Goal: Information Seeking & Learning: Learn about a topic

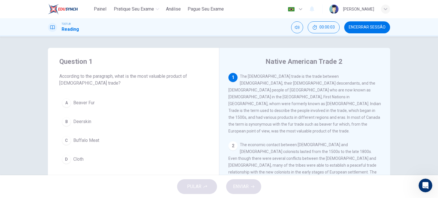
scroll to position [15, 0]
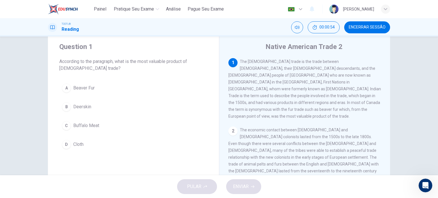
click at [87, 93] on button "A Beaver Fur" at bounding box center [133, 88] width 148 height 14
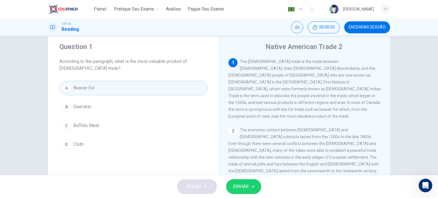
click at [253, 187] on icon "button" at bounding box center [252, 186] width 3 height 3
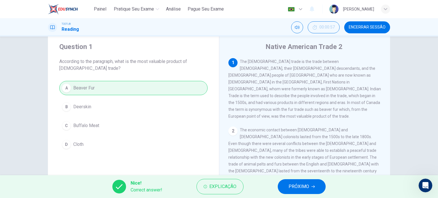
click at [295, 189] on span "PRÓXIMO" at bounding box center [298, 187] width 21 height 8
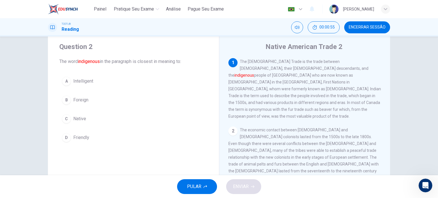
scroll to position [19, 0]
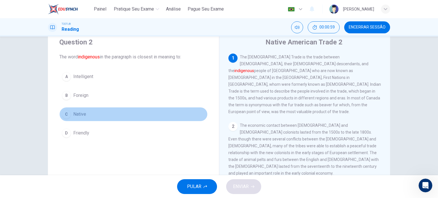
click at [76, 114] on span "Native" at bounding box center [79, 114] width 13 height 7
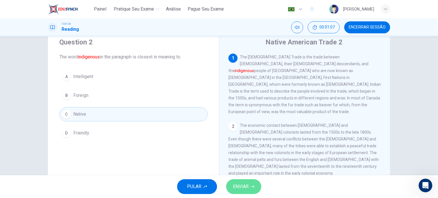
click at [240, 181] on button "ENVIAR" at bounding box center [243, 186] width 35 height 15
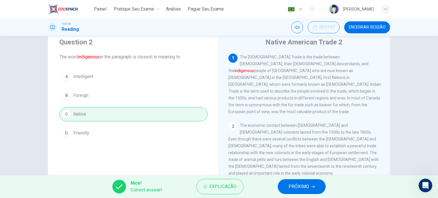
click at [297, 189] on span "PRÓXIMO" at bounding box center [298, 187] width 21 height 8
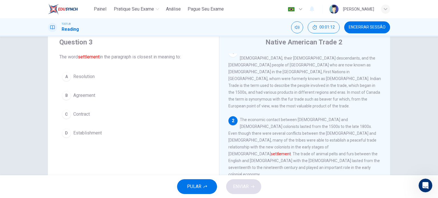
scroll to position [26, 0]
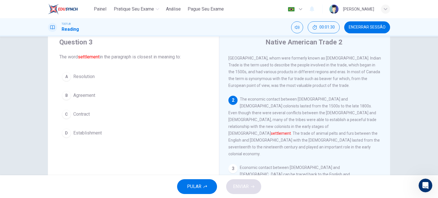
click at [79, 131] on span "Establishment" at bounding box center [87, 133] width 29 height 7
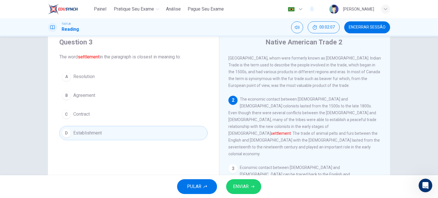
click at [245, 187] on span "ENVIAR" at bounding box center [241, 187] width 16 height 8
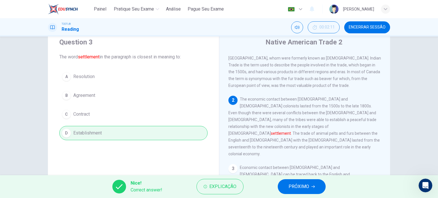
click at [305, 184] on span "PRÓXIMO" at bounding box center [298, 187] width 21 height 8
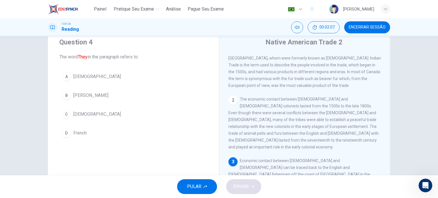
scroll to position [76, 0]
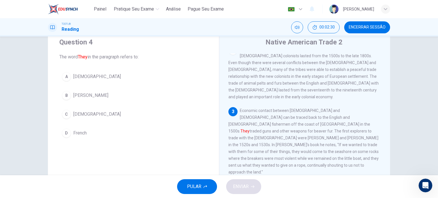
click at [81, 115] on span "[DEMOGRAPHIC_DATA]" at bounding box center [97, 114] width 48 height 7
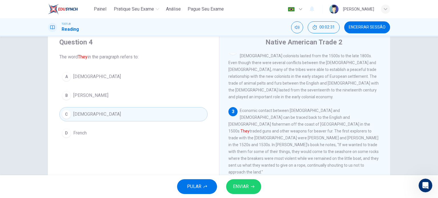
click at [249, 186] on button "ENVIAR" at bounding box center [243, 186] width 35 height 15
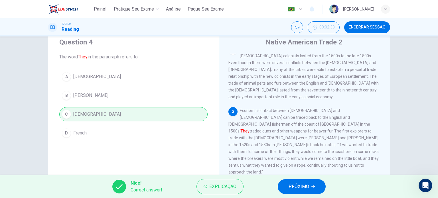
scroll to position [109, 0]
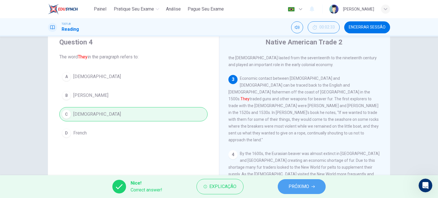
click at [295, 184] on span "PRÓXIMO" at bounding box center [298, 187] width 21 height 8
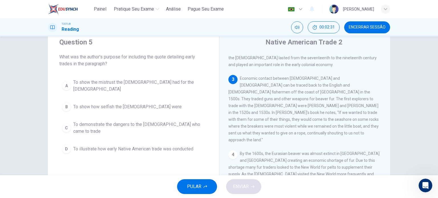
scroll to position [120, 0]
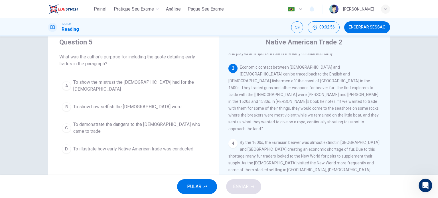
click at [162, 81] on span "To show the mistrust the [DEMOGRAPHIC_DATA] had for the [DEMOGRAPHIC_DATA]" at bounding box center [139, 86] width 132 height 14
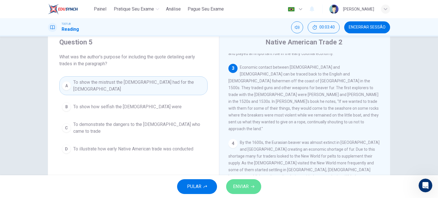
click at [250, 185] on button "ENVIAR" at bounding box center [243, 186] width 35 height 15
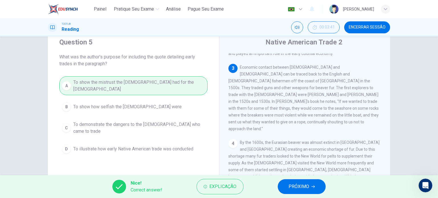
click at [299, 183] on span "PRÓXIMO" at bounding box center [298, 187] width 21 height 8
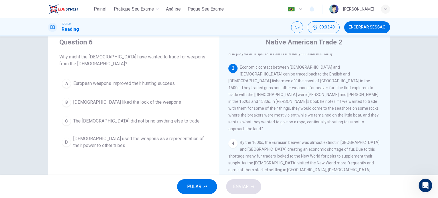
scroll to position [117, 0]
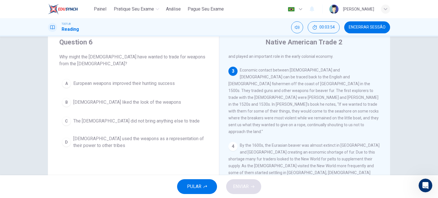
click at [177, 146] on span "[DEMOGRAPHIC_DATA] used the weapons as a representation of their power to other…" at bounding box center [139, 142] width 132 height 14
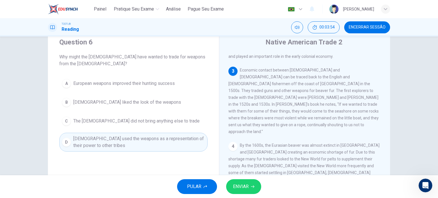
click at [245, 186] on span "ENVIAR" at bounding box center [241, 187] width 16 height 8
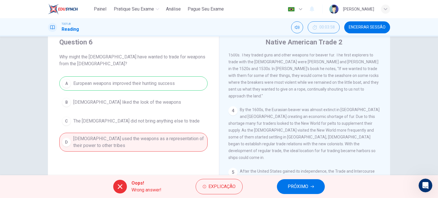
scroll to position [154, 0]
click at [301, 184] on span "PRÓXIMO" at bounding box center [298, 187] width 21 height 8
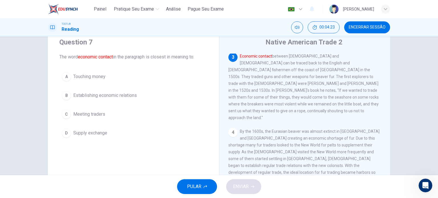
scroll to position [107, 0]
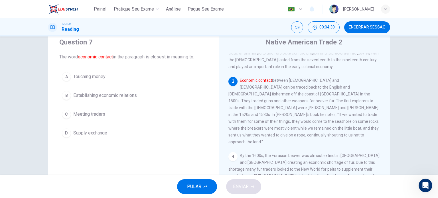
click at [109, 93] on span "Establishing economic relations" at bounding box center [105, 95] width 64 height 7
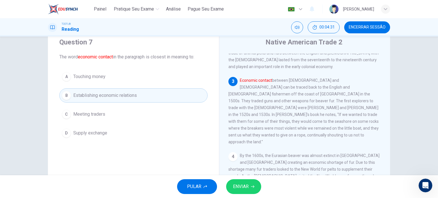
click at [251, 188] on icon "button" at bounding box center [252, 186] width 3 height 3
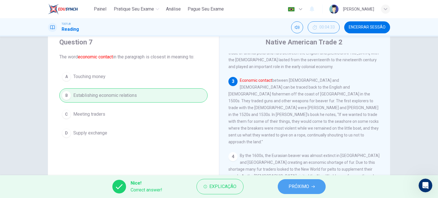
click at [307, 187] on span "PRÓXIMO" at bounding box center [298, 187] width 21 height 8
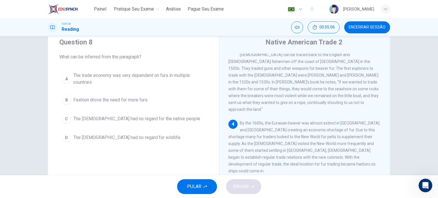
scroll to position [172, 0]
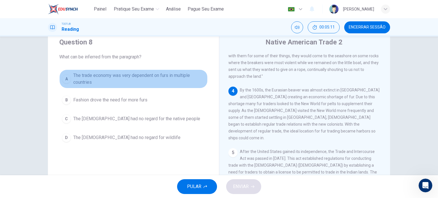
click at [151, 73] on span "The trade economy was very dependent on furs in multiple countries" at bounding box center [139, 79] width 132 height 14
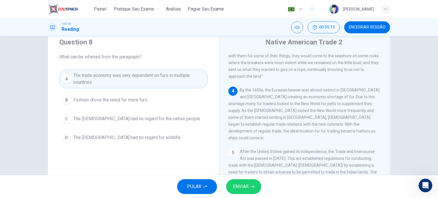
click at [242, 186] on span "ENVIAR" at bounding box center [241, 187] width 16 height 8
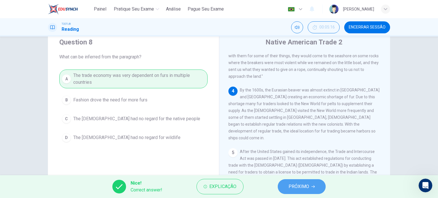
click at [294, 184] on span "PRÓXIMO" at bounding box center [298, 187] width 21 height 8
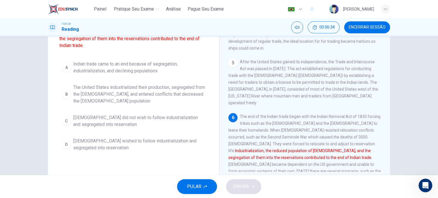
scroll to position [51, 0]
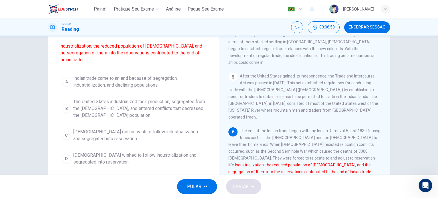
click at [145, 80] on span "Indian trade came to an end because of segregation, industrialization, and decl…" at bounding box center [139, 82] width 132 height 14
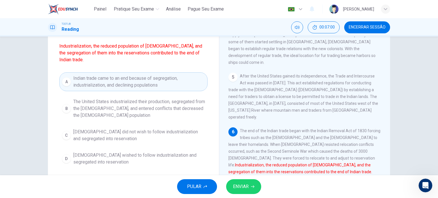
click at [238, 179] on div "PULAR ENVIAR" at bounding box center [219, 186] width 438 height 23
click at [235, 187] on span "ENVIAR" at bounding box center [241, 187] width 16 height 8
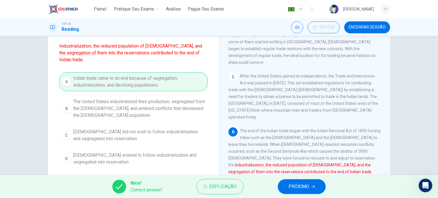
click at [296, 186] on span "PRÓXIMO" at bounding box center [298, 187] width 21 height 8
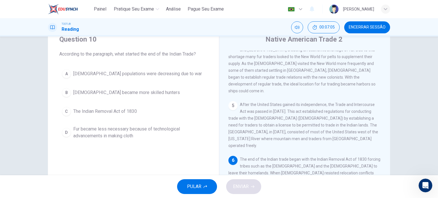
scroll to position [38, 0]
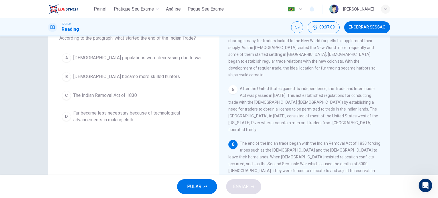
click at [127, 97] on span "The Indian Removal Act of 1830" at bounding box center [105, 95] width 64 height 7
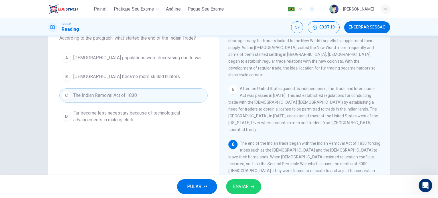
click at [240, 186] on span "ENVIAR" at bounding box center [241, 187] width 16 height 8
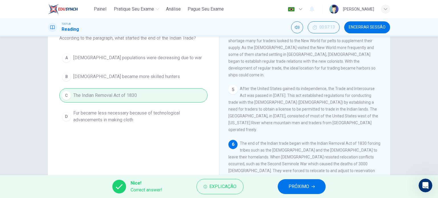
click at [299, 186] on span "PRÓXIMO" at bounding box center [298, 187] width 21 height 8
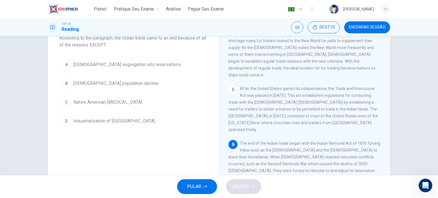
scroll to position [31, 0]
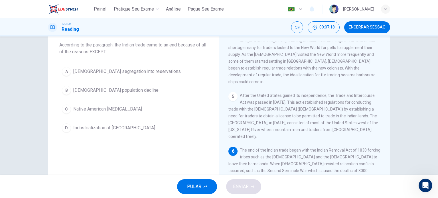
click at [104, 110] on span "Native American [MEDICAL_DATA]" at bounding box center [107, 109] width 69 height 7
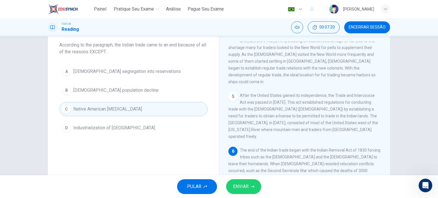
click at [247, 183] on span "ENVIAR" at bounding box center [241, 187] width 16 height 8
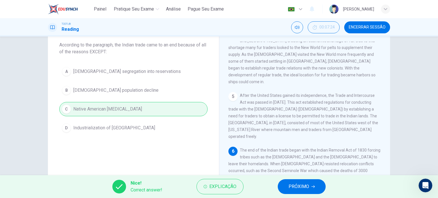
click at [306, 188] on span "PRÓXIMO" at bounding box center [298, 187] width 21 height 8
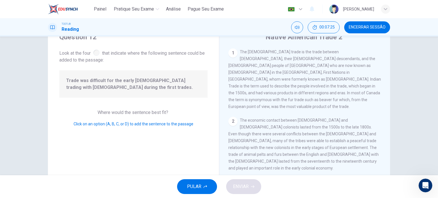
scroll to position [83, 0]
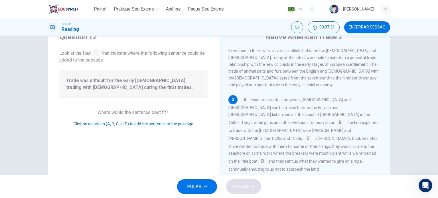
click at [303, 135] on input at bounding box center [307, 139] width 9 height 9
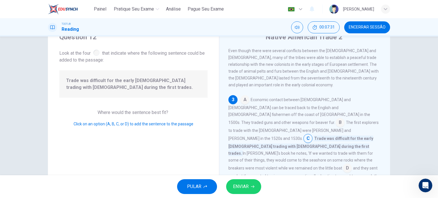
click at [243, 193] on button "ENVIAR" at bounding box center [243, 186] width 35 height 15
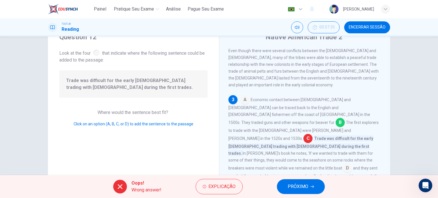
click at [336, 119] on input at bounding box center [340, 123] width 9 height 9
click at [295, 188] on span "PRÓXIMO" at bounding box center [298, 187] width 21 height 8
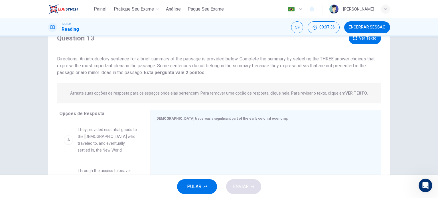
scroll to position [76, 0]
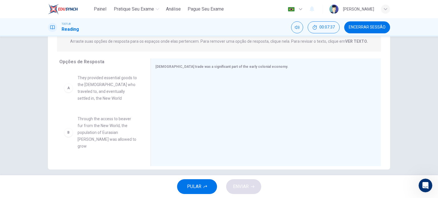
click at [108, 96] on span "They provided essential goods to the [DEMOGRAPHIC_DATA] who traveled to, and ev…" at bounding box center [107, 87] width 59 height 27
drag, startPoint x: 108, startPoint y: 94, endPoint x: 159, endPoint y: 101, distance: 51.4
click at [192, 98] on div "Opções de Resposta A They provided essential goods to the [DEMOGRAPHIC_DATA] wh…" at bounding box center [219, 113] width 342 height 111
click at [102, 90] on span "They provided essential goods to the [DEMOGRAPHIC_DATA] who traveled to, and ev…" at bounding box center [107, 87] width 59 height 27
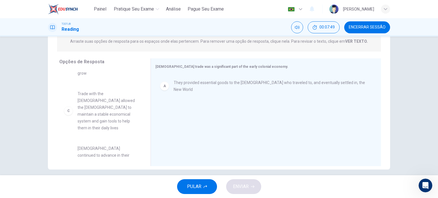
scroll to position [32, 0]
click at [96, 108] on span "Trade with the [DEMOGRAPHIC_DATA] allowed the [DEMOGRAPHIC_DATA] to maintain a …" at bounding box center [107, 110] width 59 height 41
drag, startPoint x: 68, startPoint y: 106, endPoint x: 147, endPoint y: 114, distance: 79.4
click at [174, 117] on div "Opções de Resposta B Through the access to beaver fur from the New World, the p…" at bounding box center [219, 113] width 342 height 111
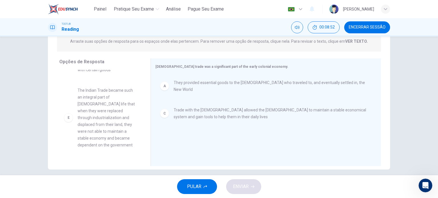
scroll to position [120, 0]
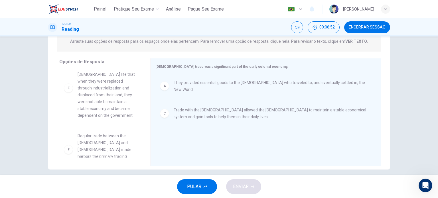
click at [98, 107] on span "The Indian Trade became such an integral part of [DEMOGRAPHIC_DATA] life that w…" at bounding box center [107, 88] width 59 height 62
drag, startPoint x: 98, startPoint y: 107, endPoint x: 188, endPoint y: 124, distance: 91.1
click at [188, 124] on div "Opções de Resposta B Through the access to beaver fur from the New World, the p…" at bounding box center [219, 113] width 342 height 111
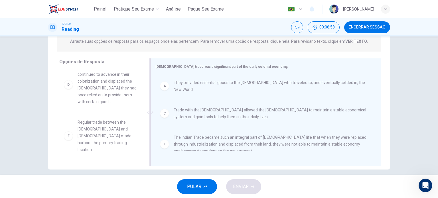
scroll to position [44, 0]
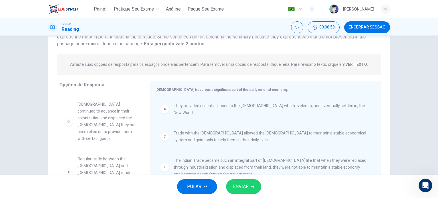
click at [237, 188] on span "ENVIAR" at bounding box center [241, 187] width 16 height 8
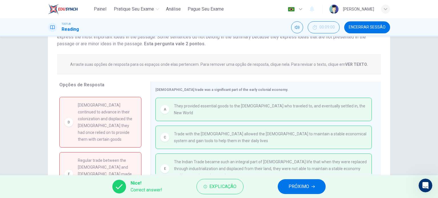
click at [301, 189] on span "PRÓXIMO" at bounding box center [298, 187] width 21 height 8
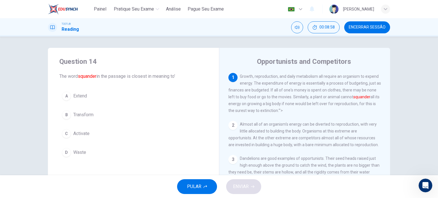
scroll to position [16, 0]
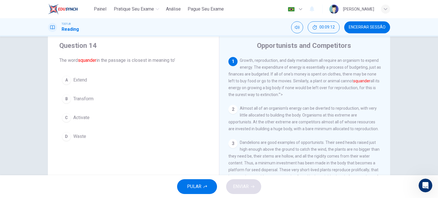
click at [355, 31] on button "Encerrar Sessão" at bounding box center [367, 27] width 46 height 12
click at [371, 28] on span "Encerrar Sessão" at bounding box center [367, 27] width 37 height 5
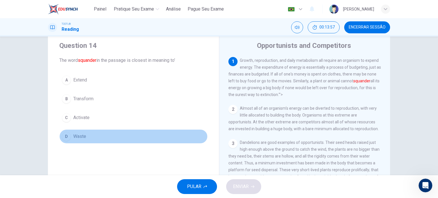
click at [83, 138] on span "Waste" at bounding box center [79, 136] width 13 height 7
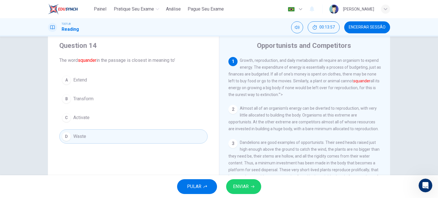
click at [252, 191] on button "ENVIAR" at bounding box center [243, 186] width 35 height 15
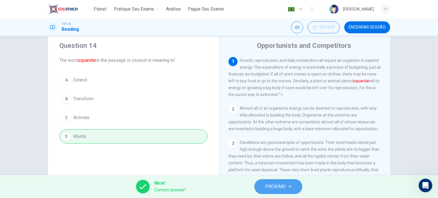
click at [274, 186] on span "PRÓXIMO" at bounding box center [275, 187] width 21 height 8
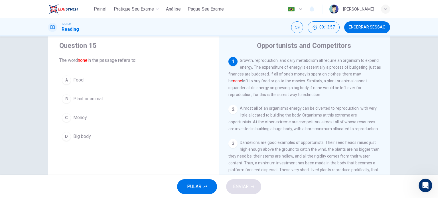
scroll to position [0, 0]
click at [81, 115] on span "Money" at bounding box center [80, 117] width 14 height 7
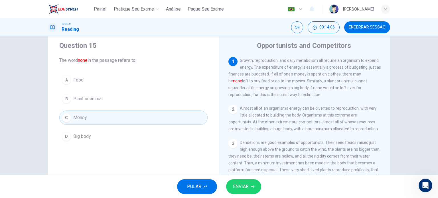
click at [231, 186] on button "ENVIAR" at bounding box center [243, 186] width 35 height 15
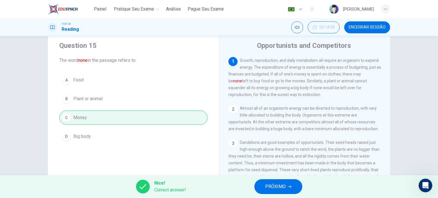
click at [265, 187] on button "PRÓXIMO" at bounding box center [278, 186] width 48 height 15
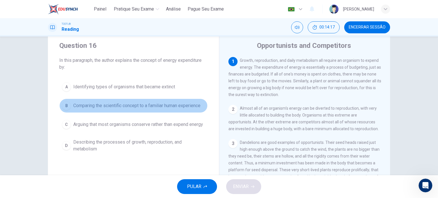
click at [178, 108] on span "Comparing the scientific concept to a familiar human experience" at bounding box center [136, 105] width 127 height 7
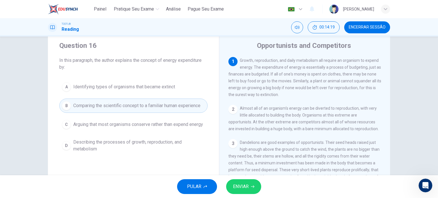
click at [241, 186] on span "ENVIAR" at bounding box center [241, 187] width 16 height 8
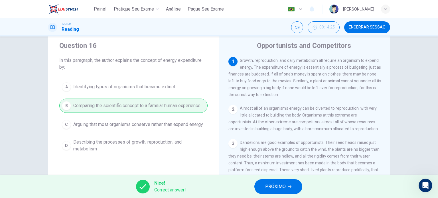
click at [266, 185] on span "PRÓXIMO" at bounding box center [275, 187] width 21 height 8
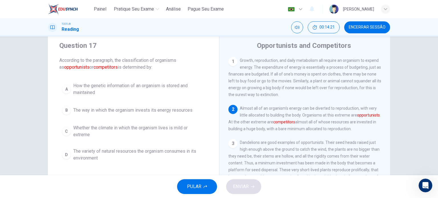
scroll to position [38, 0]
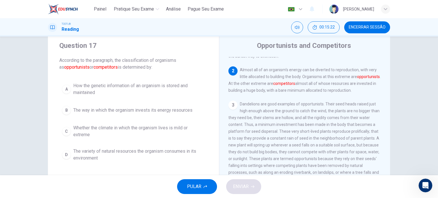
click at [109, 111] on span "The way in which the organism invests its energy resources" at bounding box center [132, 110] width 119 height 7
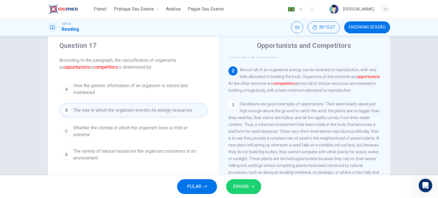
click at [250, 188] on button "ENVIAR" at bounding box center [243, 186] width 35 height 15
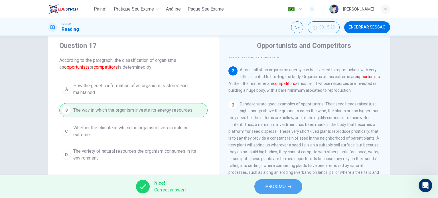
click at [275, 188] on span "PRÓXIMO" at bounding box center [275, 187] width 21 height 8
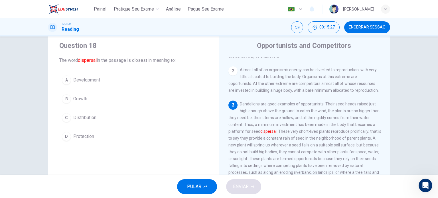
scroll to position [62, 0]
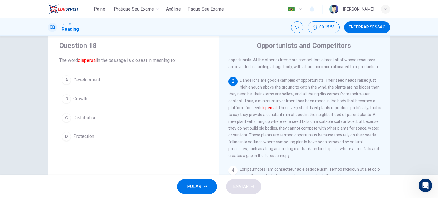
click at [79, 123] on button "C Distribution" at bounding box center [133, 118] width 148 height 14
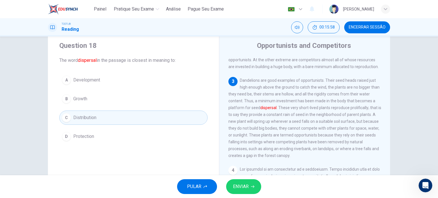
click at [245, 188] on span "ENVIAR" at bounding box center [241, 187] width 16 height 8
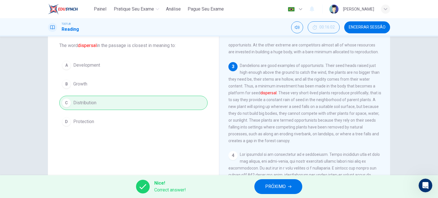
scroll to position [21, 0]
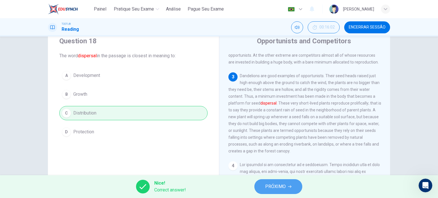
click at [278, 187] on span "PRÓXIMO" at bounding box center [275, 187] width 21 height 8
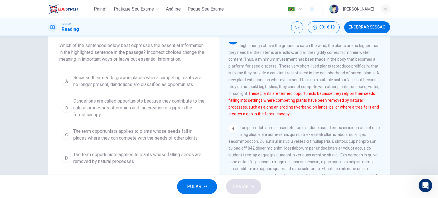
scroll to position [80, 0]
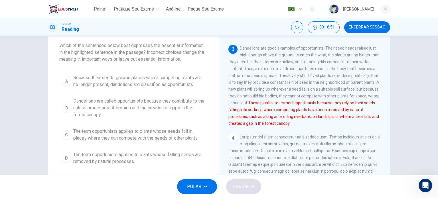
click at [178, 71] on div "Question 19 Which of the sentences below best expresses the essential informati…" at bounding box center [133, 97] width 171 height 160
click at [181, 84] on span "Because their seeds grow in places where competing plants are no longer present…" at bounding box center [139, 81] width 132 height 14
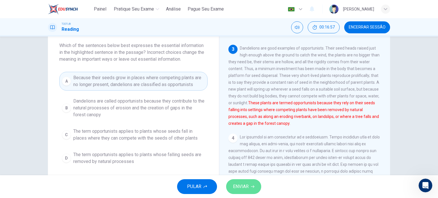
click at [238, 191] on button "ENVIAR" at bounding box center [243, 186] width 35 height 15
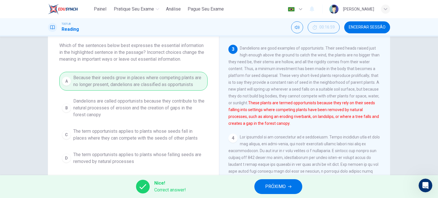
click at [275, 184] on span "PRÓXIMO" at bounding box center [275, 187] width 21 height 8
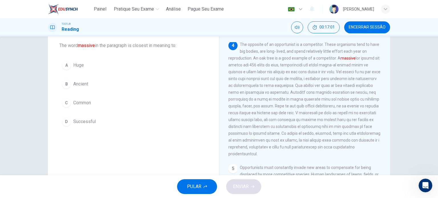
scroll to position [170, 0]
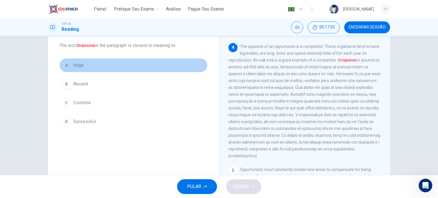
click at [75, 65] on span "Huge" at bounding box center [78, 65] width 11 height 7
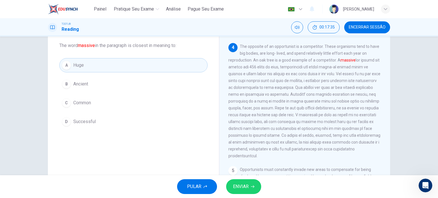
click at [234, 185] on span "ENVIAR" at bounding box center [241, 187] width 16 height 8
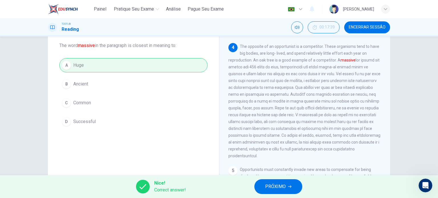
click at [265, 187] on button "PRÓXIMO" at bounding box center [278, 186] width 48 height 15
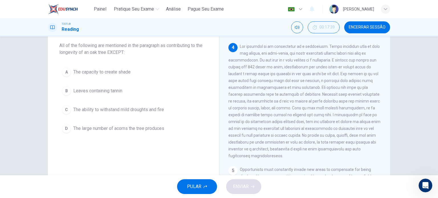
scroll to position [176, 0]
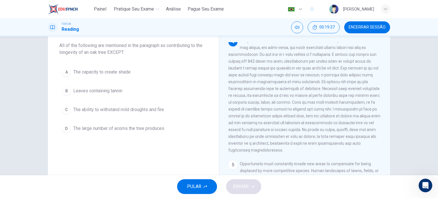
click at [160, 131] on button "D The large number of acorns the tree produces" at bounding box center [133, 128] width 148 height 14
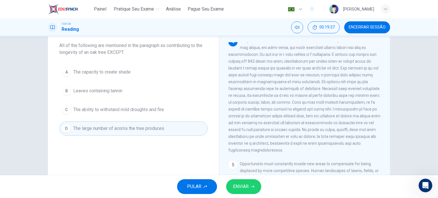
click at [241, 191] on button "ENVIAR" at bounding box center [243, 186] width 35 height 15
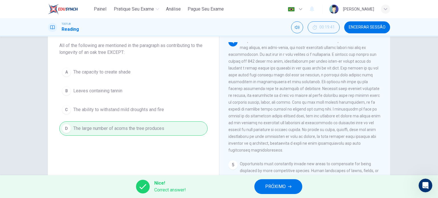
click at [270, 193] on button "PRÓXIMO" at bounding box center [278, 186] width 48 height 15
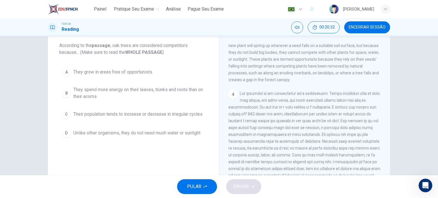
scroll to position [25, 0]
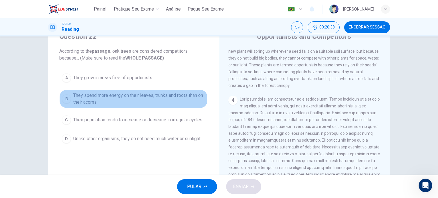
click at [183, 98] on span "They spend more energy on their leaves, trunks and roots than on their acorns" at bounding box center [139, 99] width 132 height 14
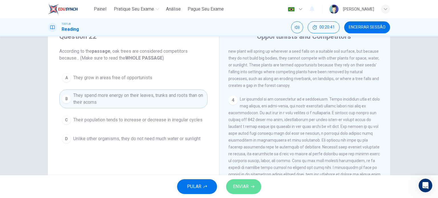
click at [245, 184] on span "ENVIAR" at bounding box center [241, 187] width 16 height 8
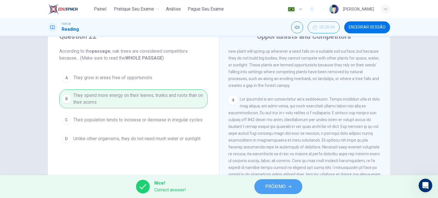
click at [294, 186] on button "PRÓXIMO" at bounding box center [278, 186] width 48 height 15
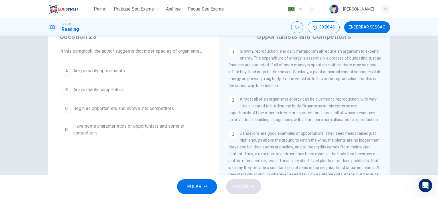
scroll to position [170, 0]
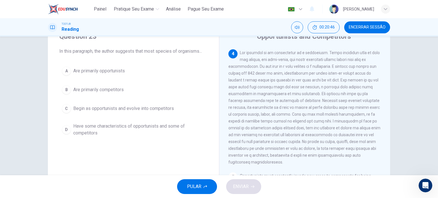
click at [92, 127] on span "Have some characteristics of opportunists and some of competitors" at bounding box center [139, 130] width 132 height 14
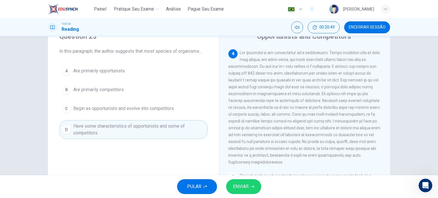
click at [248, 186] on span "ENVIAR" at bounding box center [241, 187] width 16 height 8
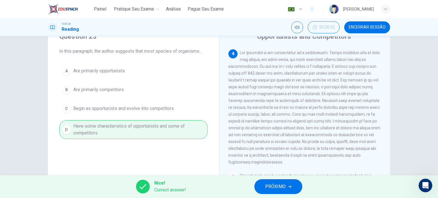
click at [265, 185] on button "PRÓXIMO" at bounding box center [278, 186] width 48 height 15
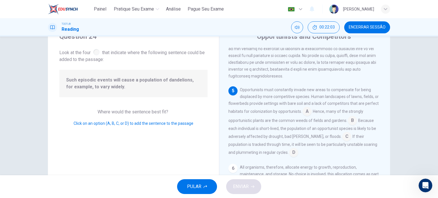
scroll to position [31, 0]
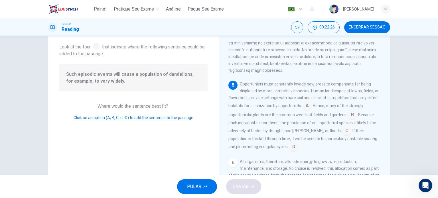
click at [342, 129] on input at bounding box center [346, 131] width 9 height 9
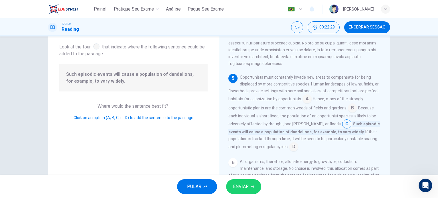
click at [243, 189] on span "ENVIAR" at bounding box center [241, 187] width 16 height 8
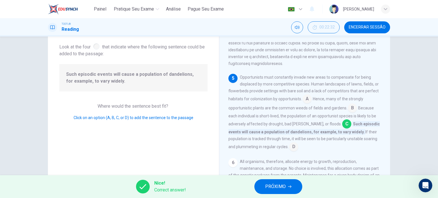
click at [275, 188] on span "PRÓXIMO" at bounding box center [275, 187] width 21 height 8
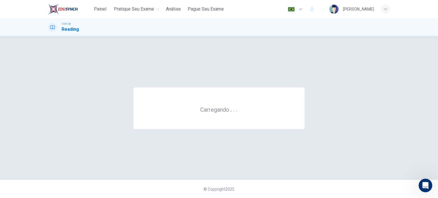
scroll to position [0, 0]
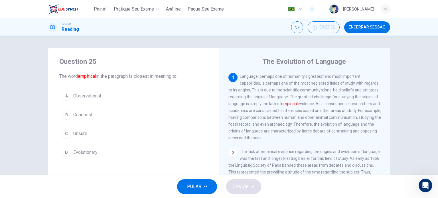
click at [374, 28] on span "Encerrar Sessão" at bounding box center [367, 27] width 37 height 5
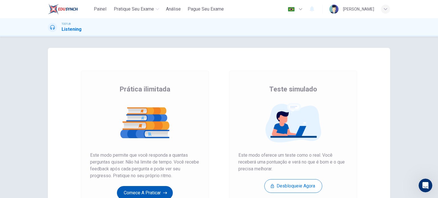
click at [161, 192] on button "Comece a praticar" at bounding box center [145, 193] width 56 height 14
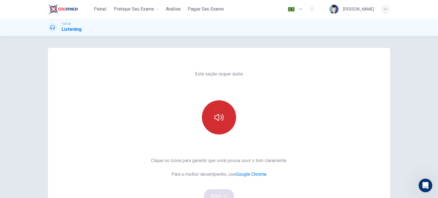
click at [206, 124] on button "button" at bounding box center [219, 117] width 34 height 34
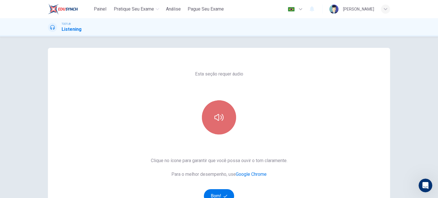
click at [206, 124] on button "button" at bounding box center [219, 117] width 34 height 34
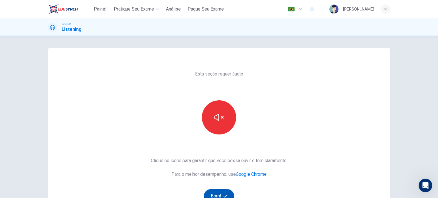
click at [223, 196] on icon "button" at bounding box center [225, 196] width 4 height 4
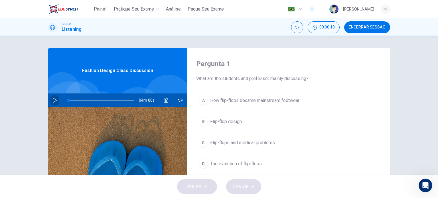
click at [55, 102] on icon "button" at bounding box center [54, 100] width 5 height 5
click at [244, 160] on span "The evolution of flip-flops" at bounding box center [236, 163] width 52 height 7
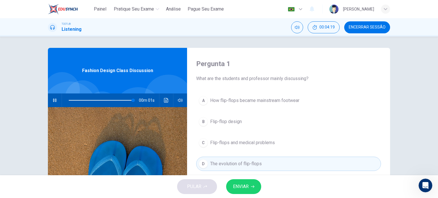
click at [244, 187] on span "ENVIAR" at bounding box center [241, 187] width 16 height 8
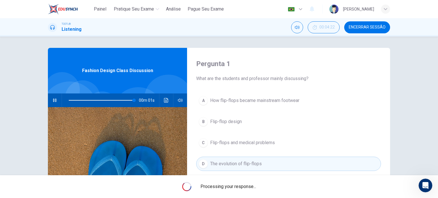
scroll to position [17, 0]
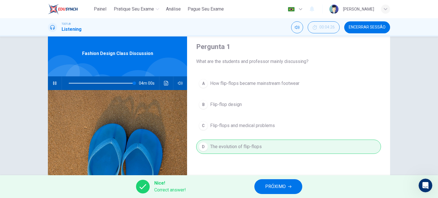
click at [273, 187] on span "PRÓXIMO" at bounding box center [275, 187] width 21 height 8
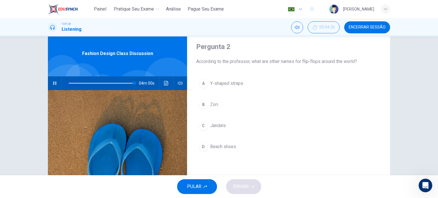
type input "0"
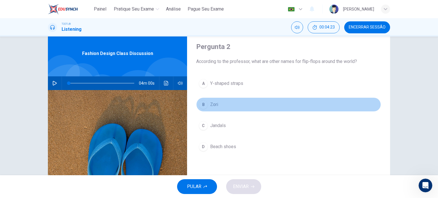
click at [212, 106] on span "Zori" at bounding box center [214, 104] width 8 height 7
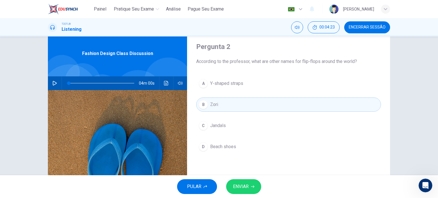
click at [242, 186] on span "ENVIAR" at bounding box center [241, 187] width 16 height 8
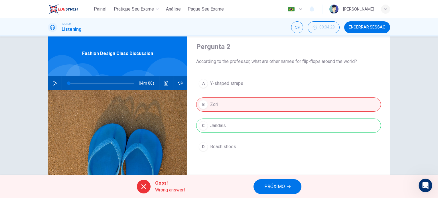
click at [167, 81] on icon "Clique para ver a transcrição do áudio" at bounding box center [166, 83] width 5 height 5
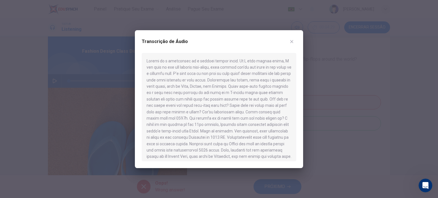
drag, startPoint x: 205, startPoint y: 86, endPoint x: 260, endPoint y: 83, distance: 54.6
click at [229, 89] on div at bounding box center [219, 107] width 155 height 108
click at [334, 65] on div at bounding box center [219, 99] width 438 height 198
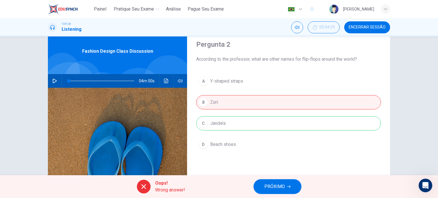
click at [166, 81] on icon "Clique para ver a transcrição do áudio" at bounding box center [166, 81] width 5 height 5
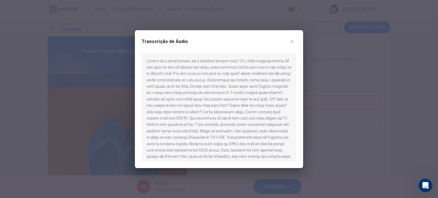
click at [359, 109] on div at bounding box center [219, 99] width 438 height 198
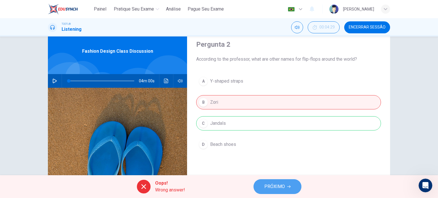
click at [276, 188] on span "PRÓXIMO" at bounding box center [274, 187] width 21 height 8
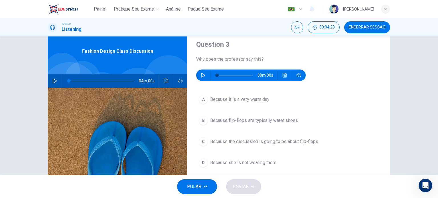
click at [201, 73] on icon "button" at bounding box center [203, 75] width 4 height 5
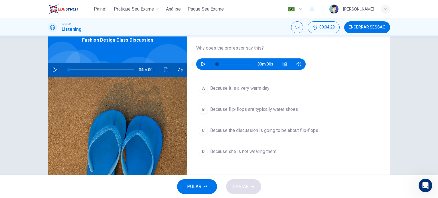
click at [201, 65] on icon "button" at bounding box center [203, 64] width 5 height 5
click at [225, 131] on span "Because the discussion is going to be about flip-flops" at bounding box center [264, 130] width 108 height 7
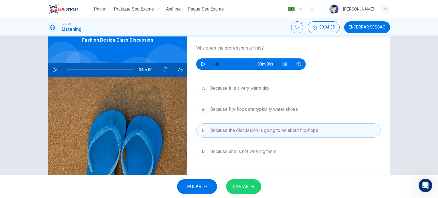
click at [239, 189] on span "ENVIAR" at bounding box center [241, 187] width 16 height 8
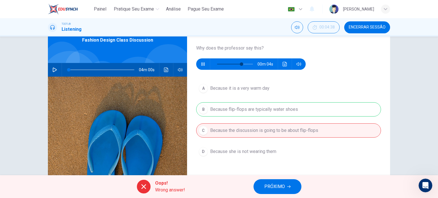
type input "68"
click at [277, 184] on span "PRÓXIMO" at bounding box center [274, 187] width 21 height 8
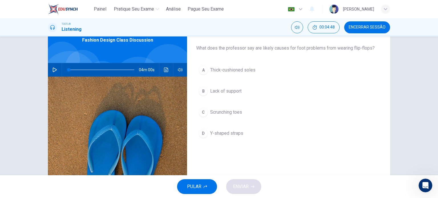
click at [232, 89] on span "Lack of support" at bounding box center [225, 91] width 31 height 7
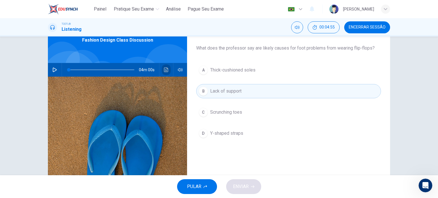
click at [164, 69] on icon "Clique para ver a transcrição do áudio" at bounding box center [166, 70] width 5 height 5
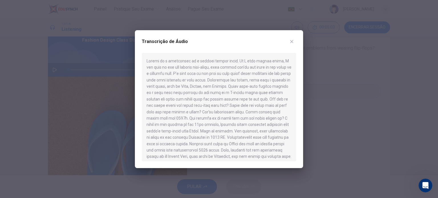
scroll to position [150, 0]
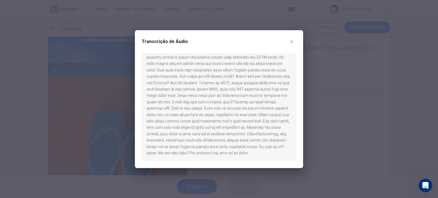
click at [312, 139] on div at bounding box center [219, 99] width 438 height 198
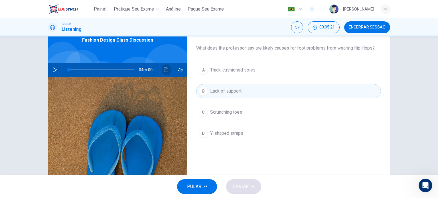
click at [167, 71] on button "Clique para ver a transcrição do áudio" at bounding box center [166, 70] width 9 height 14
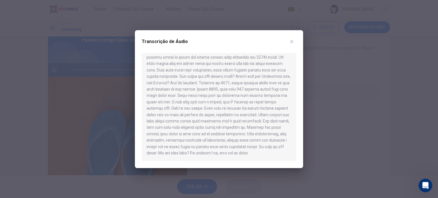
click at [318, 127] on div at bounding box center [219, 99] width 438 height 198
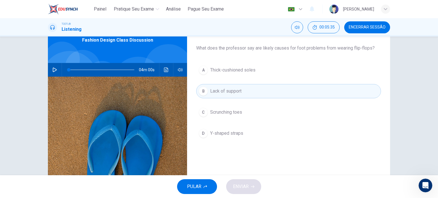
click at [232, 115] on span "Scrunching toes" at bounding box center [226, 112] width 32 height 7
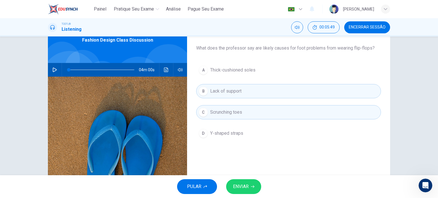
click at [238, 69] on span "Thick-cushioned soles" at bounding box center [232, 70] width 45 height 7
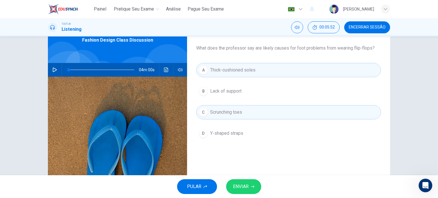
click at [233, 92] on span "Lack of support" at bounding box center [225, 91] width 31 height 7
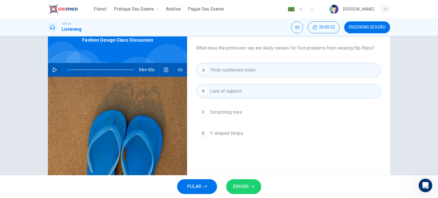
click at [246, 192] on button "ENVIAR" at bounding box center [243, 186] width 35 height 15
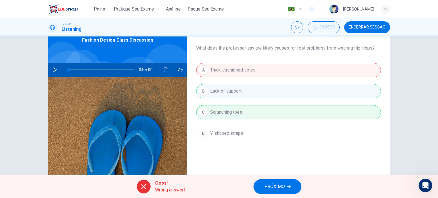
click at [271, 183] on span "PRÓXIMO" at bounding box center [274, 187] width 21 height 8
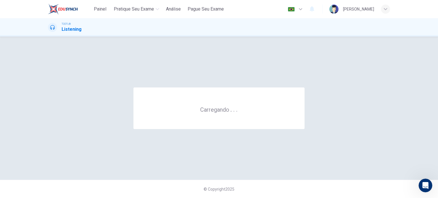
scroll to position [0, 0]
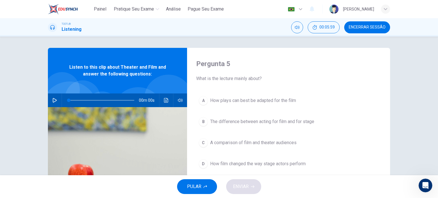
click at [54, 100] on icon "button" at bounding box center [54, 100] width 5 height 5
click at [54, 94] on button "button" at bounding box center [54, 101] width 9 height 14
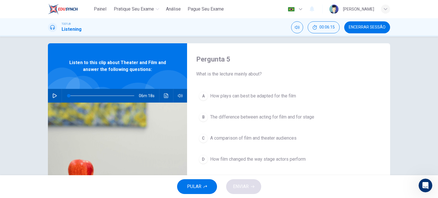
click at [53, 94] on icon "button" at bounding box center [55, 96] width 4 height 5
drag, startPoint x: 67, startPoint y: 98, endPoint x: 55, endPoint y: 97, distance: 12.4
click at [55, 97] on div "06m 12s" at bounding box center [117, 96] width 139 height 14
drag, startPoint x: 64, startPoint y: 93, endPoint x: 53, endPoint y: 93, distance: 11.7
click at [53, 93] on div "06m 18s" at bounding box center [117, 96] width 139 height 14
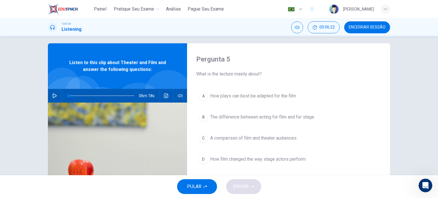
click at [164, 99] on button "Clique para ver a transcrição do áudio" at bounding box center [166, 96] width 9 height 14
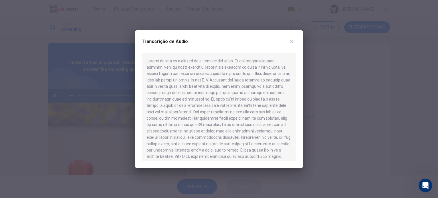
click at [107, 114] on div at bounding box center [219, 99] width 438 height 198
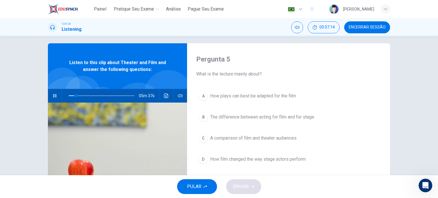
click at [56, 96] on button "button" at bounding box center [54, 96] width 9 height 14
drag, startPoint x: 76, startPoint y: 96, endPoint x: 54, endPoint y: 94, distance: 21.8
click at [54, 94] on div "05m 28s" at bounding box center [117, 96] width 139 height 14
click at [164, 99] on button "Clique para ver a transcrição do áudio" at bounding box center [166, 96] width 9 height 14
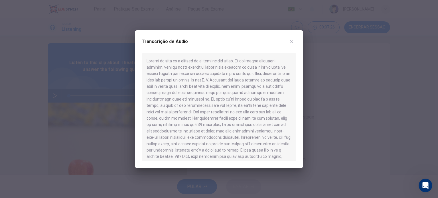
click at [131, 131] on div at bounding box center [219, 99] width 438 height 198
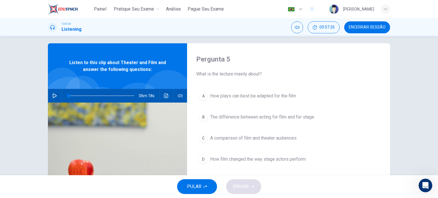
click at [62, 99] on hr at bounding box center [62, 96] width 0 height 14
click at [55, 96] on icon "button" at bounding box center [54, 96] width 5 height 5
click at [162, 98] on button "Clique para ver a transcrição do áudio" at bounding box center [166, 96] width 9 height 14
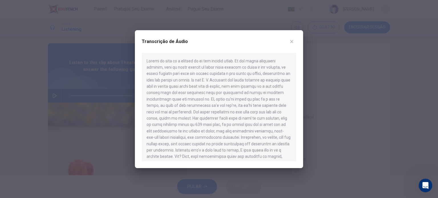
click at [125, 124] on div at bounding box center [219, 99] width 438 height 198
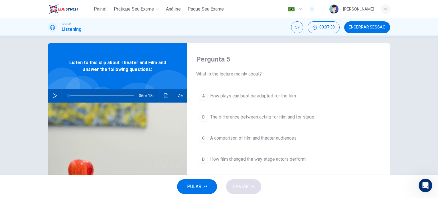
click at [182, 96] on button "button" at bounding box center [180, 96] width 9 height 14
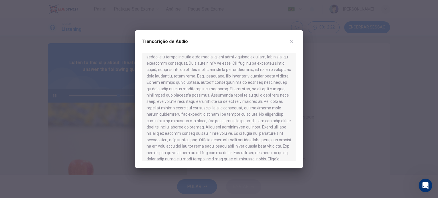
scroll to position [310, 0]
click at [322, 137] on div at bounding box center [219, 99] width 438 height 198
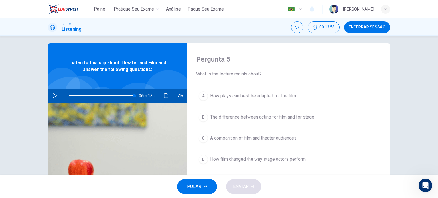
type input "0"
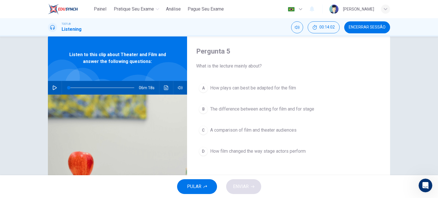
click at [302, 111] on span "The difference between acting for film and for stage" at bounding box center [262, 109] width 104 height 7
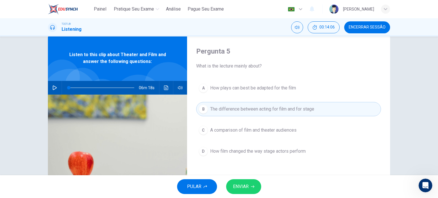
click at [241, 181] on button "ENVIAR" at bounding box center [243, 186] width 35 height 15
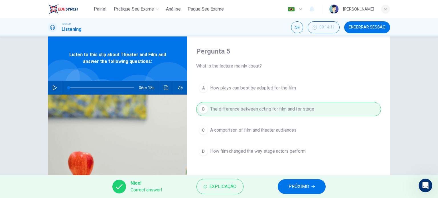
click at [295, 182] on button "PRÓXIMO" at bounding box center [302, 186] width 48 height 15
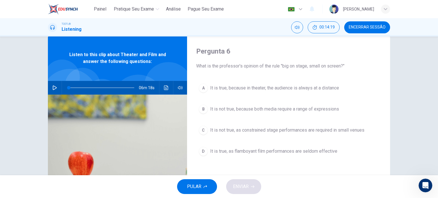
click at [283, 107] on span "It is not true, because both media require a range of expressions" at bounding box center [274, 109] width 129 height 7
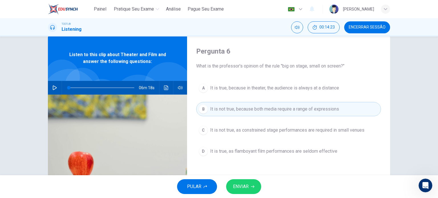
click at [238, 188] on span "ENVIAR" at bounding box center [241, 187] width 16 height 8
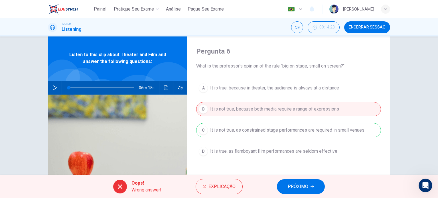
click at [285, 187] on button "PRÓXIMO" at bounding box center [301, 186] width 48 height 15
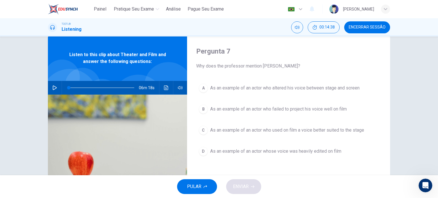
click at [165, 86] on icon "Clique para ver a transcrição do áudio" at bounding box center [166, 88] width 5 height 5
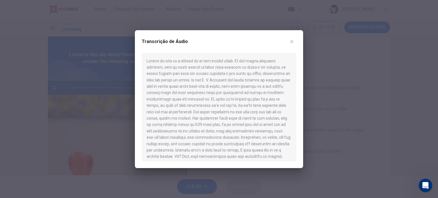
scroll to position [104, 0]
click at [327, 144] on div at bounding box center [219, 99] width 438 height 198
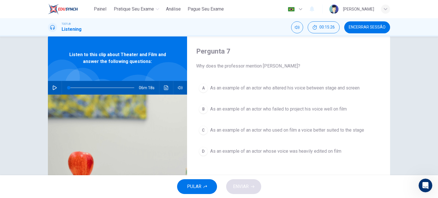
click at [166, 88] on icon "Clique para ver a transcrição do áudio" at bounding box center [166, 88] width 5 height 5
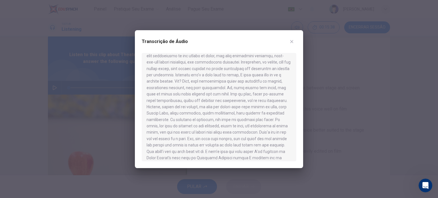
scroll to position [91, 0]
click at [319, 140] on div at bounding box center [219, 99] width 438 height 198
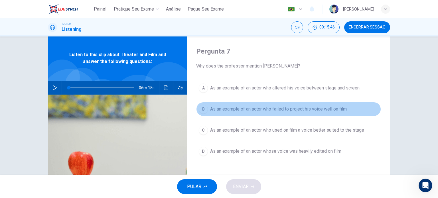
click at [298, 112] on button "B As an example of an actor who failed to project his voice well on film" at bounding box center [288, 109] width 185 height 14
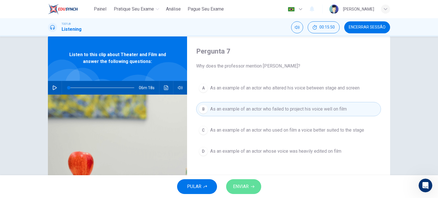
click at [252, 182] on button "ENVIAR" at bounding box center [243, 186] width 35 height 15
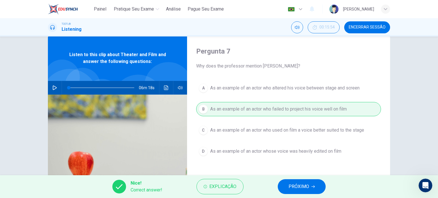
click at [294, 187] on span "PRÓXIMO" at bounding box center [298, 187] width 21 height 8
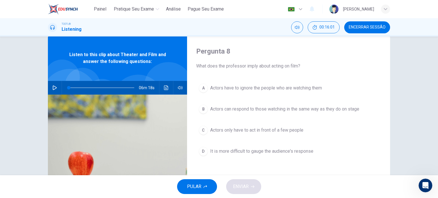
click at [249, 156] on button "D It is more difficult to gauge the audience's response" at bounding box center [288, 151] width 185 height 14
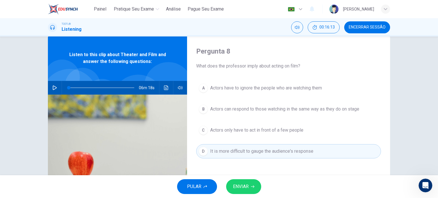
click at [243, 182] on button "ENVIAR" at bounding box center [243, 186] width 35 height 15
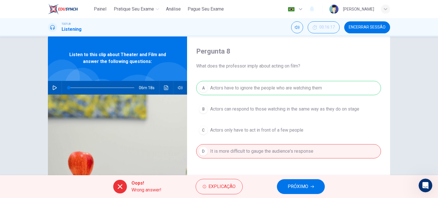
click at [286, 188] on button "PRÓXIMO" at bounding box center [301, 186] width 48 height 15
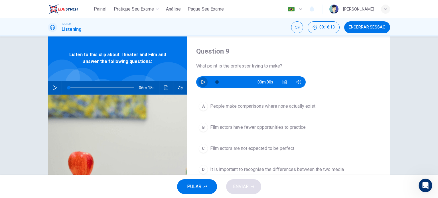
click at [199, 82] on button "button" at bounding box center [202, 81] width 9 height 11
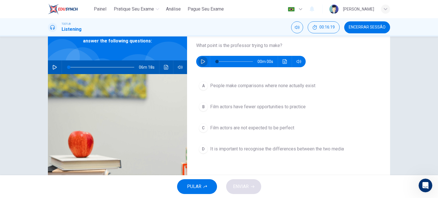
click at [203, 59] on icon "button" at bounding box center [203, 61] width 5 height 5
click at [201, 63] on icon "button" at bounding box center [203, 61] width 5 height 5
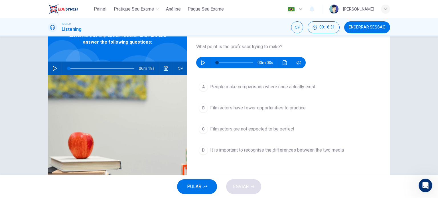
click at [201, 62] on icon "button" at bounding box center [203, 62] width 4 height 5
drag, startPoint x: 201, startPoint y: 64, endPoint x: 193, endPoint y: 102, distance: 39.2
click at [193, 102] on div "Question 9 What point is the professor trying to make? 00m 32s A People make co…" at bounding box center [288, 115] width 203 height 198
click at [201, 62] on icon "button" at bounding box center [202, 62] width 3 height 3
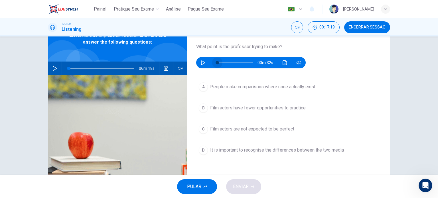
drag, startPoint x: 216, startPoint y: 63, endPoint x: 201, endPoint y: 64, distance: 15.1
click at [201, 64] on div "00m 32s" at bounding box center [250, 62] width 109 height 11
click at [164, 68] on icon "Clique para ver a transcrição do áudio" at bounding box center [166, 68] width 5 height 5
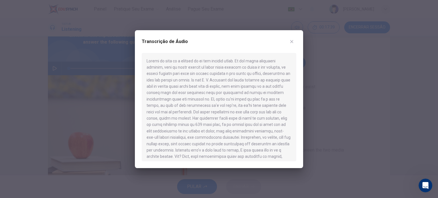
scroll to position [310, 0]
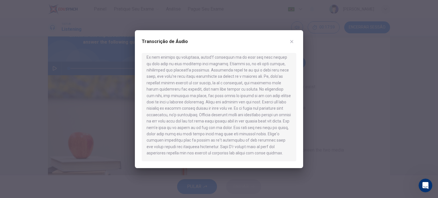
click at [341, 155] on div at bounding box center [219, 99] width 438 height 198
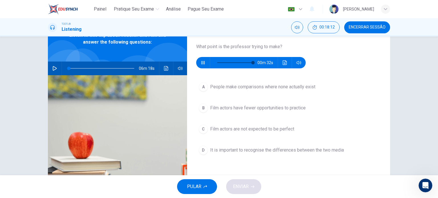
type input "0"
click at [237, 95] on div "A People make comparisons where none actually exist B Film actors have fewer op…" at bounding box center [288, 124] width 185 height 89
click at [208, 77] on div "Question 9 What point is the professor trying to make? 00m 32s A People make co…" at bounding box center [288, 115] width 203 height 198
click at [209, 92] on button "A People make comparisons where none actually exist" at bounding box center [288, 87] width 185 height 14
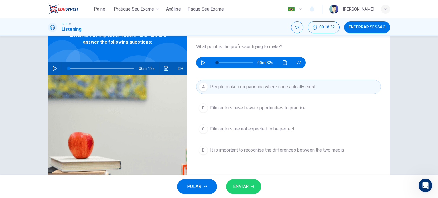
click at [248, 189] on span "ENVIAR" at bounding box center [241, 187] width 16 height 8
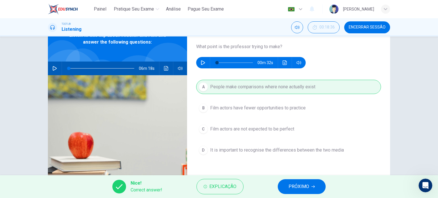
click at [301, 188] on span "PRÓXIMO" at bounding box center [298, 187] width 21 height 8
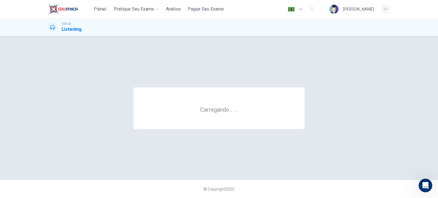
scroll to position [0, 0]
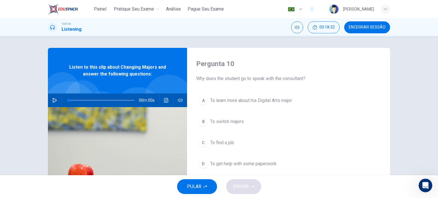
click at [54, 98] on button "button" at bounding box center [54, 101] width 9 height 14
click at [56, 100] on button "button" at bounding box center [54, 101] width 9 height 14
click at [53, 98] on icon "button" at bounding box center [54, 100] width 5 height 5
click at [241, 118] on span "To switch majors" at bounding box center [227, 121] width 34 height 7
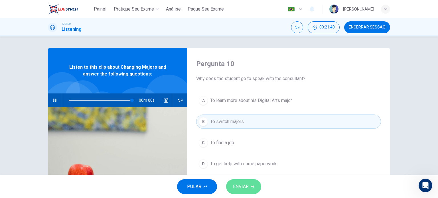
click at [251, 186] on icon "button" at bounding box center [252, 186] width 3 height 3
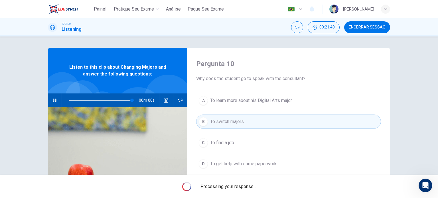
scroll to position [21, 0]
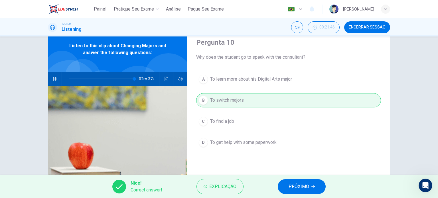
click at [286, 192] on button "PRÓXIMO" at bounding box center [302, 186] width 48 height 15
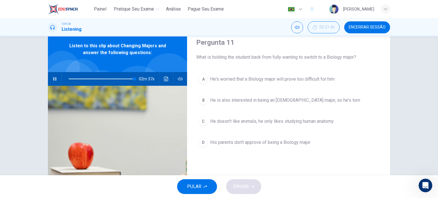
type input "0"
click at [288, 79] on span "He's worried that a Biology major will prove too difficult for him" at bounding box center [272, 79] width 124 height 7
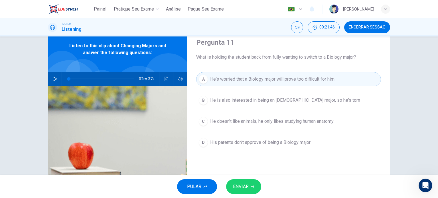
click at [249, 182] on button "ENVIAR" at bounding box center [243, 186] width 35 height 15
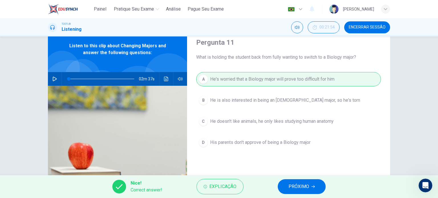
click at [296, 191] on button "PRÓXIMO" at bounding box center [302, 186] width 48 height 15
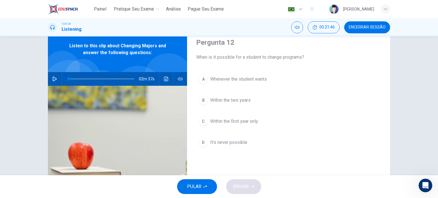
click at [254, 124] on span "Within the first year only" at bounding box center [234, 121] width 48 height 7
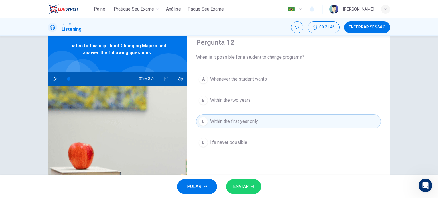
click at [238, 182] on button "ENVIAR" at bounding box center [243, 186] width 35 height 15
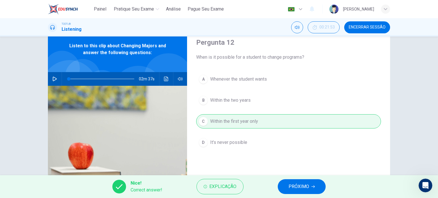
click at [283, 186] on button "PRÓXIMO" at bounding box center [302, 186] width 48 height 15
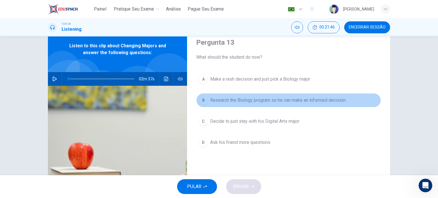
click at [263, 97] on span "Research the Biology program so he can make an informed decision" at bounding box center [277, 100] width 135 height 7
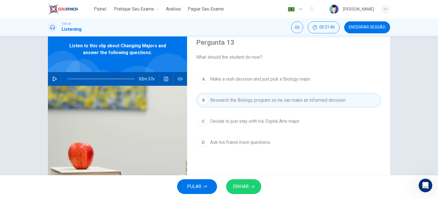
click at [236, 182] on button "ENVIAR" at bounding box center [243, 186] width 35 height 15
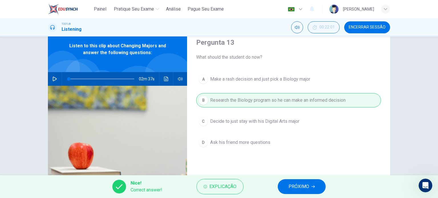
click at [277, 182] on div "Nice! Correct answer! Explicação PRÓXIMO" at bounding box center [219, 186] width 438 height 23
click at [287, 187] on button "PRÓXIMO" at bounding box center [302, 186] width 48 height 15
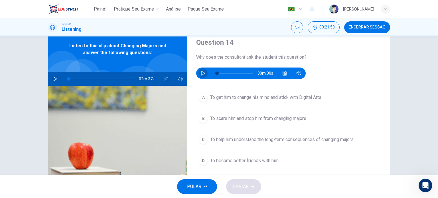
click at [204, 76] on button "button" at bounding box center [202, 73] width 9 height 11
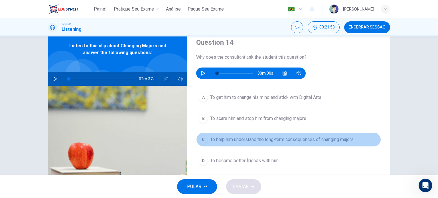
click at [232, 139] on span "To help him understand the long-term consequences of changing majors" at bounding box center [281, 139] width 143 height 7
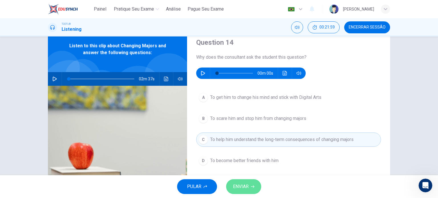
click at [239, 186] on span "ENVIAR" at bounding box center [241, 187] width 16 height 8
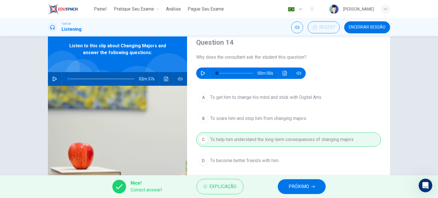
click at [292, 186] on span "PRÓXIMO" at bounding box center [298, 187] width 21 height 8
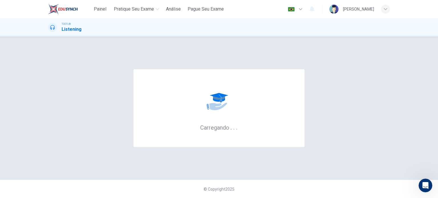
scroll to position [0, 0]
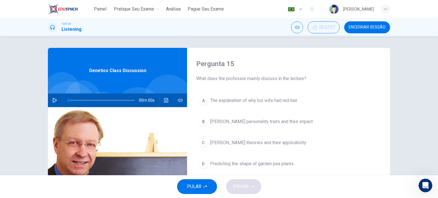
click at [365, 28] on span "Encerrar Sessão" at bounding box center [367, 27] width 37 height 5
